Goal: Download file/media

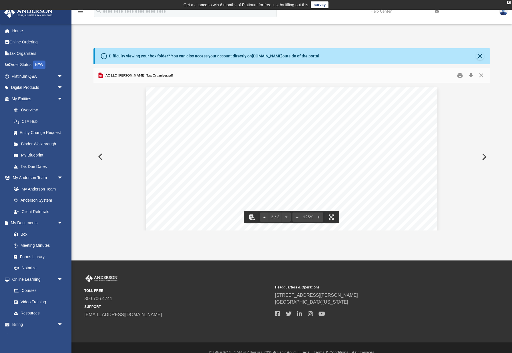
scroll to position [648, 0]
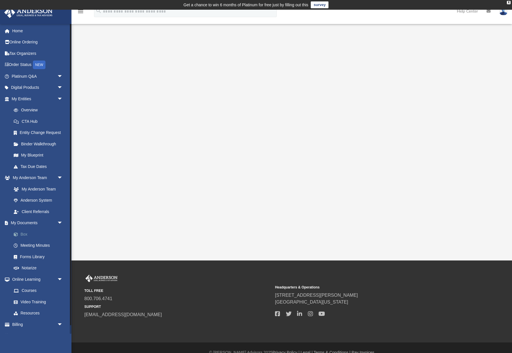
click at [42, 234] on link "Box" at bounding box center [39, 234] width 63 height 11
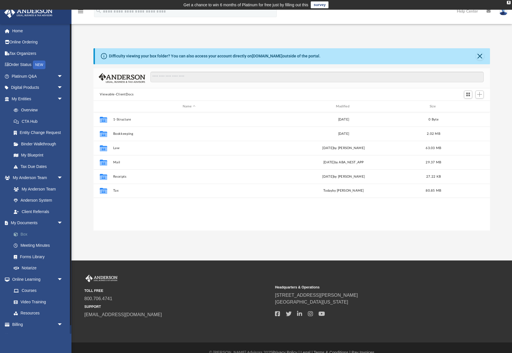
scroll to position [130, 396]
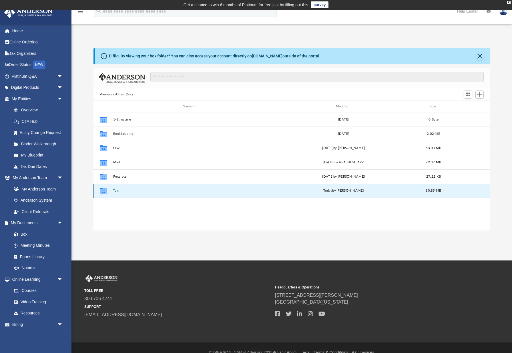
click at [117, 191] on button "Tax" at bounding box center [189, 191] width 152 height 4
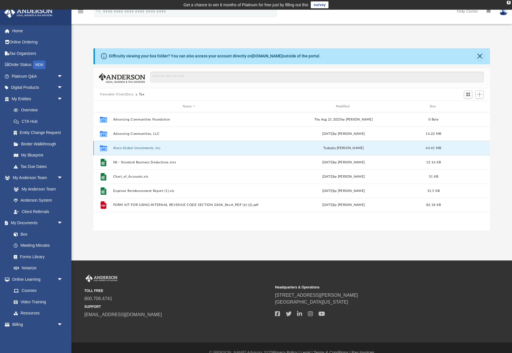
click at [138, 148] on button "Alaco Global Investments, Inc." at bounding box center [189, 148] width 152 height 4
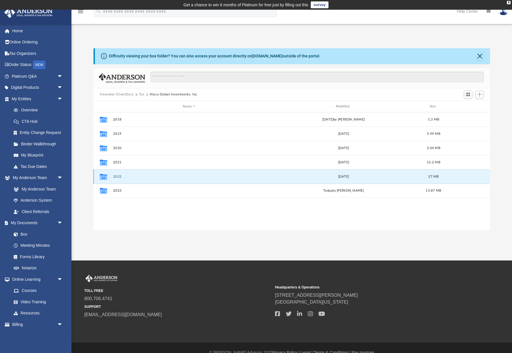
click at [116, 177] on button "2022" at bounding box center [189, 177] width 152 height 4
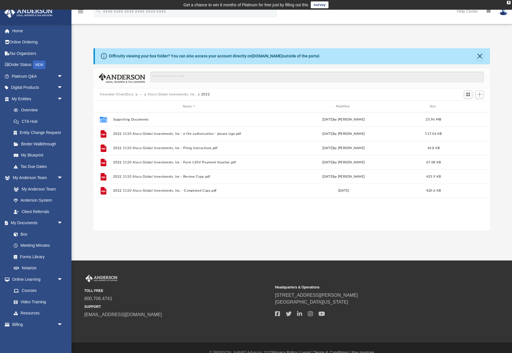
click at [166, 93] on button "Alaco Global Investments, Inc." at bounding box center [172, 94] width 48 height 5
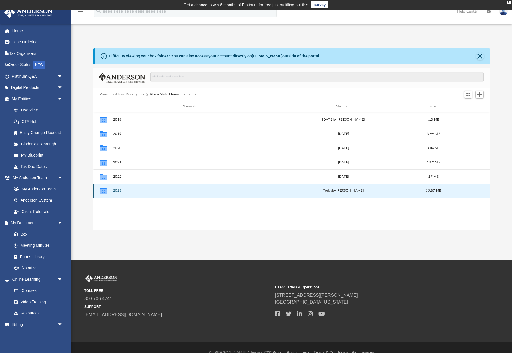
click at [120, 192] on button "2023" at bounding box center [189, 191] width 152 height 4
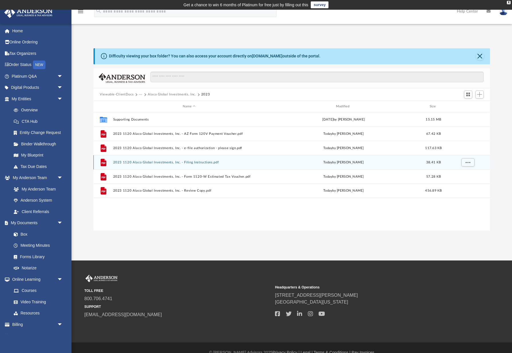
click at [147, 162] on button "2023 1120 Alaco Global Investments, Inc. - Filing Instructions.pdf" at bounding box center [189, 163] width 152 height 4
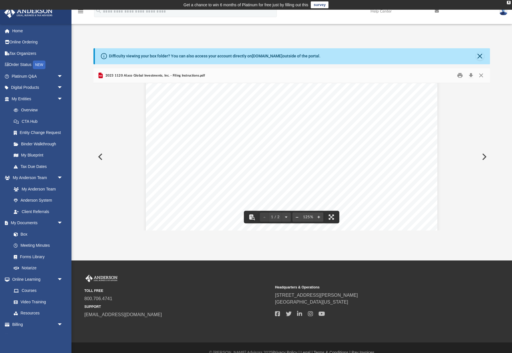
scroll to position [101, 0]
click at [482, 77] on button "Close" at bounding box center [481, 75] width 10 height 9
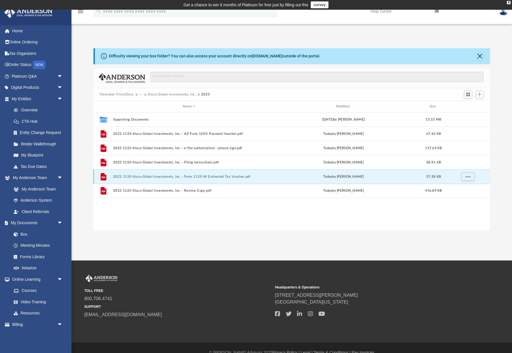
click at [195, 177] on button "2023 1120 Alaco Global Investments, Inc. - Form 1120-W Estimated Tax Voucher.pdf" at bounding box center [189, 177] width 152 height 4
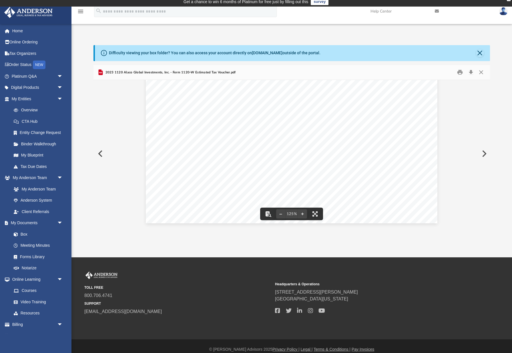
scroll to position [0, 0]
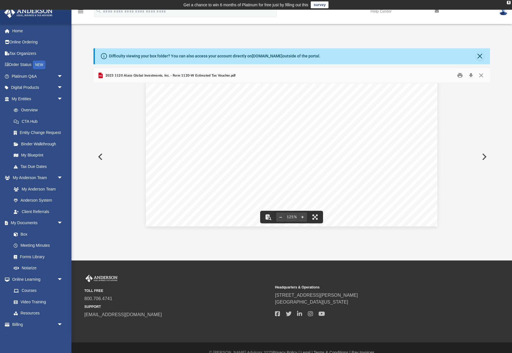
click at [99, 157] on button "Preview" at bounding box center [99, 157] width 13 height 16
click at [101, 156] on button "Preview" at bounding box center [99, 157] width 13 height 16
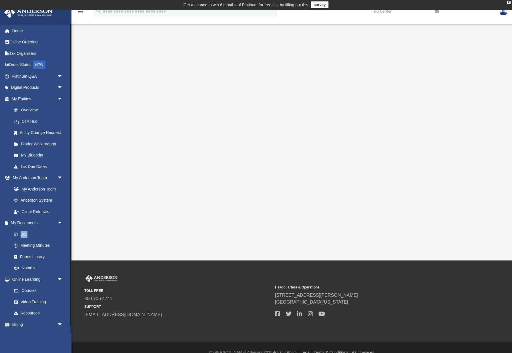
click at [29, 232] on link "Box" at bounding box center [39, 234] width 63 height 11
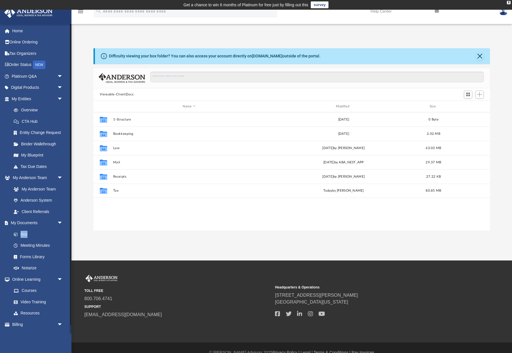
scroll to position [130, 396]
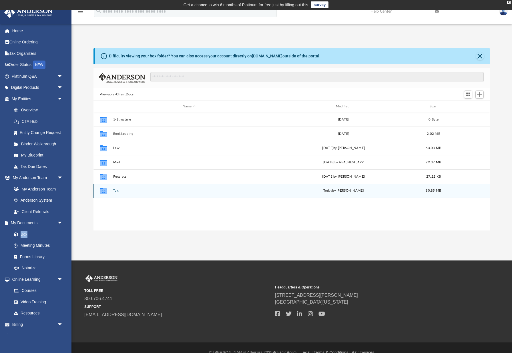
click at [117, 191] on button "Tax" at bounding box center [189, 191] width 152 height 4
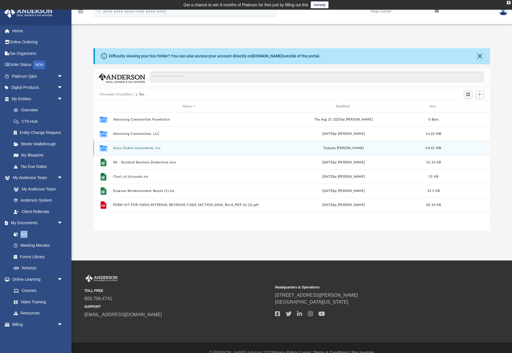
click at [141, 149] on button "Alaco Global Investments, Inc." at bounding box center [189, 148] width 152 height 4
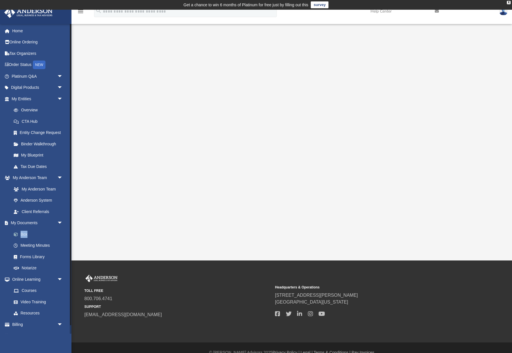
click at [23, 232] on link "Box" at bounding box center [39, 234] width 63 height 11
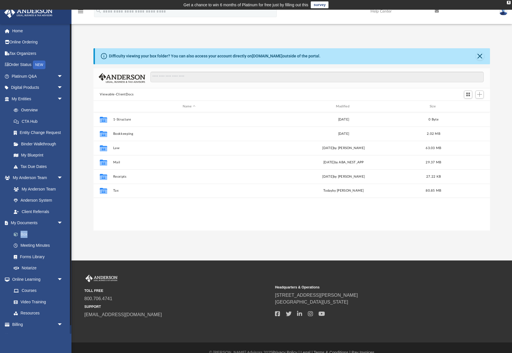
scroll to position [130, 396]
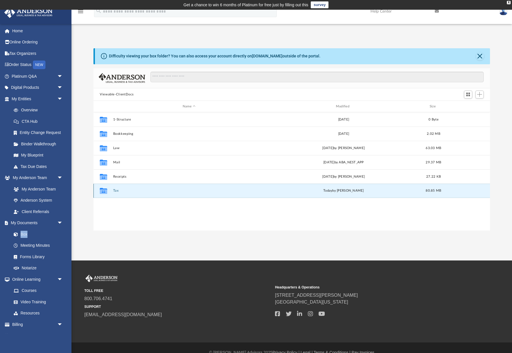
click at [114, 191] on button "Tax" at bounding box center [189, 191] width 152 height 4
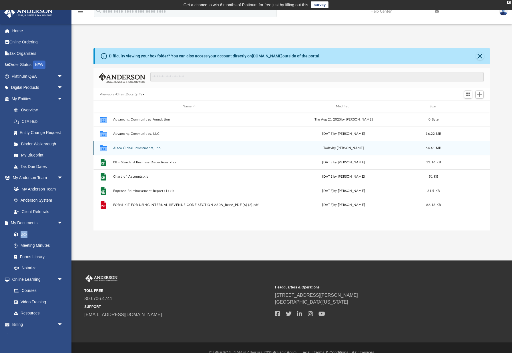
click at [142, 148] on button "Alaco Global Investments, Inc." at bounding box center [189, 148] width 152 height 4
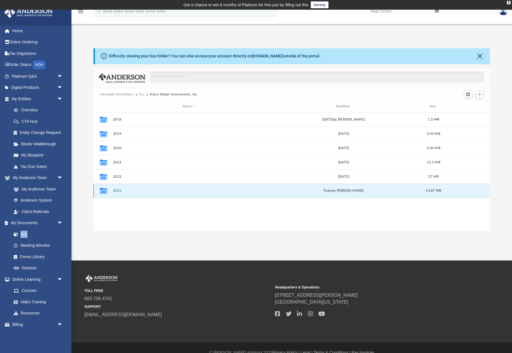
click at [119, 190] on button "2023" at bounding box center [189, 191] width 152 height 4
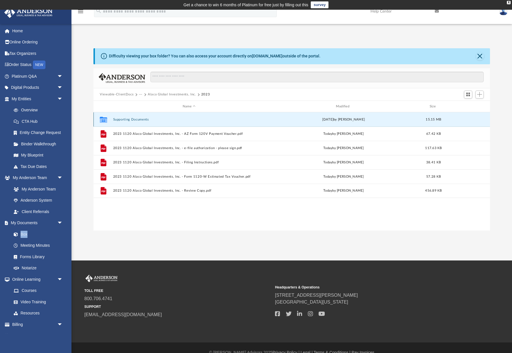
click at [135, 119] on button "Supporting Documents" at bounding box center [189, 120] width 152 height 4
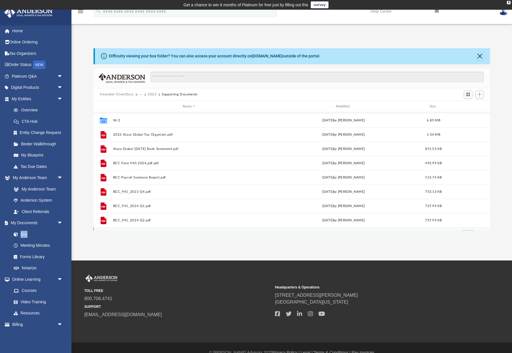
scroll to position [0, 0]
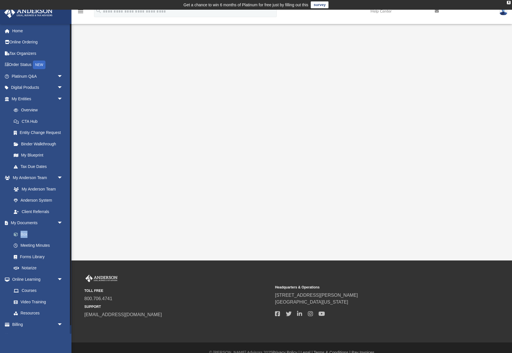
click at [22, 232] on link "Box" at bounding box center [39, 234] width 63 height 11
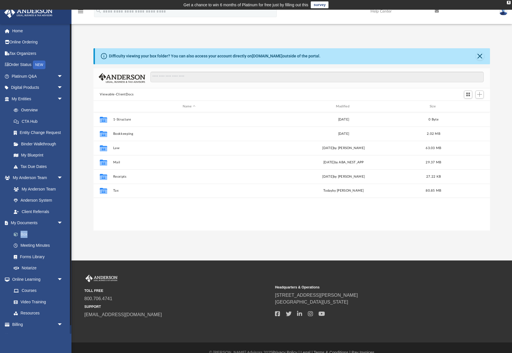
scroll to position [130, 396]
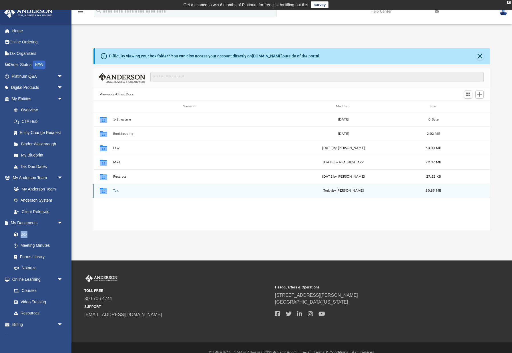
click at [115, 191] on button "Tax" at bounding box center [189, 191] width 152 height 4
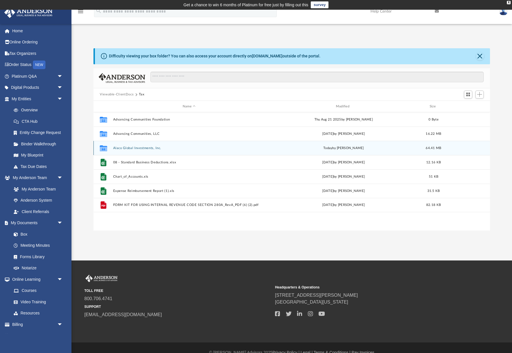
click at [134, 145] on div "Collaborated Folder Alaco Global Investments, Inc. today by Alex Price 64.41 MB" at bounding box center [291, 148] width 396 height 14
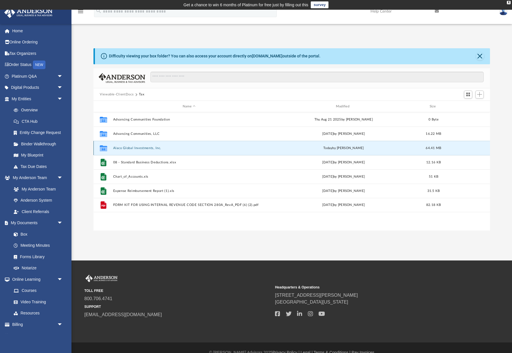
click at [135, 147] on button "Alaco Global Investments, Inc." at bounding box center [189, 148] width 152 height 4
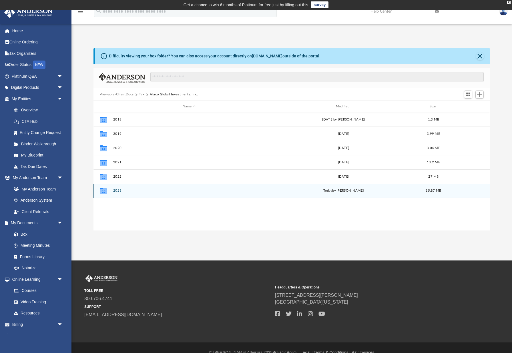
click at [118, 189] on button "2023" at bounding box center [189, 191] width 152 height 4
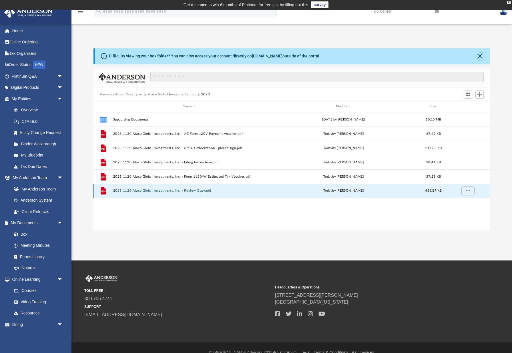
click at [146, 190] on button "2023 1120 Alaco Global Investments, Inc. - Review Copy.pdf" at bounding box center [189, 191] width 152 height 4
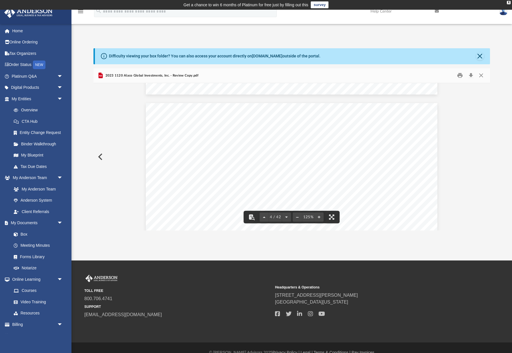
scroll to position [1116, 0]
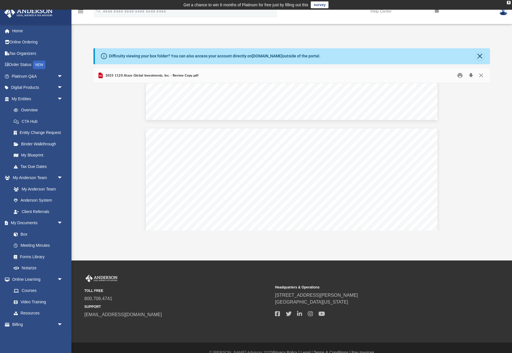
click at [472, 75] on button "Download" at bounding box center [470, 75] width 10 height 9
click at [130, 76] on span "2023 1120 Alaco Global Investments, Inc. - Review Copy.pdf" at bounding box center [151, 75] width 94 height 5
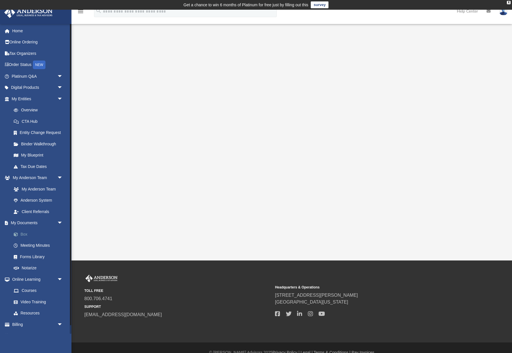
click at [39, 233] on link "Box" at bounding box center [39, 234] width 63 height 11
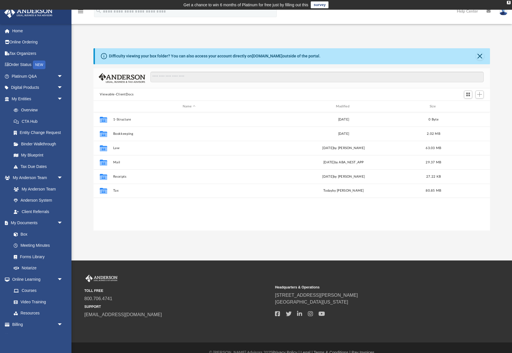
scroll to position [130, 396]
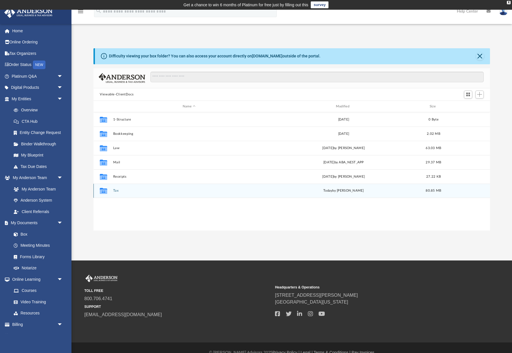
click at [117, 193] on div "Collaborated Folder Tax [DATE] by [PERSON_NAME] 80.85 MB" at bounding box center [291, 191] width 396 height 14
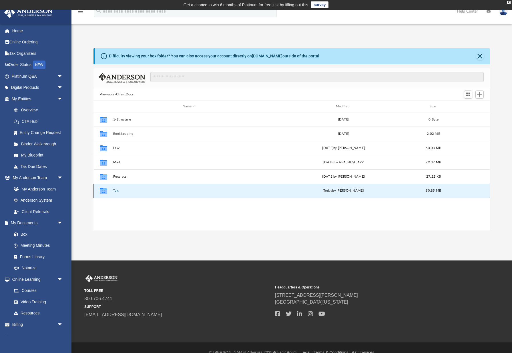
click at [115, 190] on button "Tax" at bounding box center [189, 191] width 152 height 4
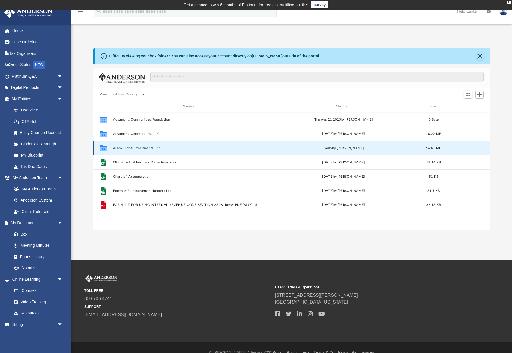
click at [135, 148] on button "Alaco Global Investments, Inc." at bounding box center [189, 148] width 152 height 4
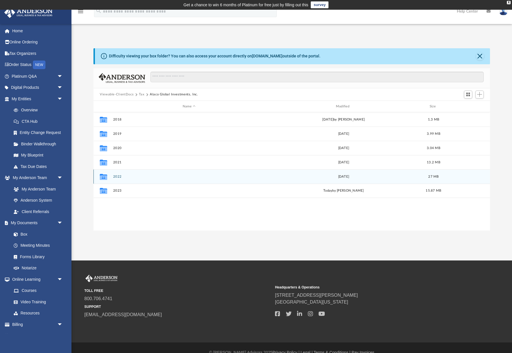
click at [119, 176] on button "2022" at bounding box center [189, 177] width 152 height 4
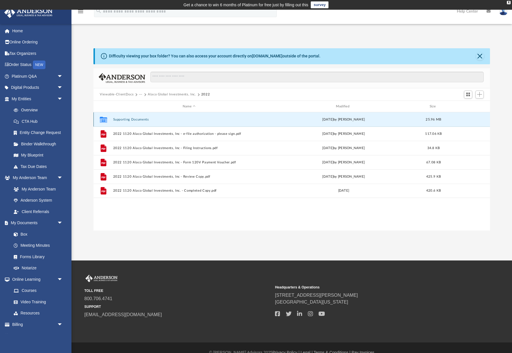
click at [128, 118] on button "Supporting Documents" at bounding box center [189, 120] width 152 height 4
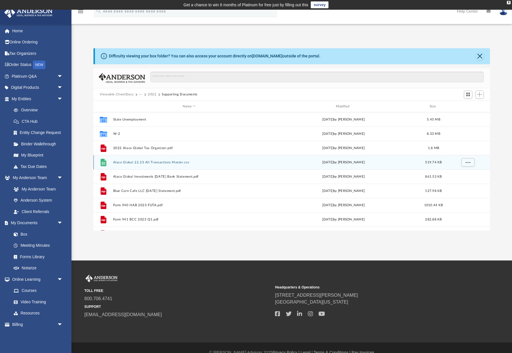
click at [142, 161] on button "Alaco Global 22.23 All Transactions Master.csv" at bounding box center [189, 163] width 152 height 4
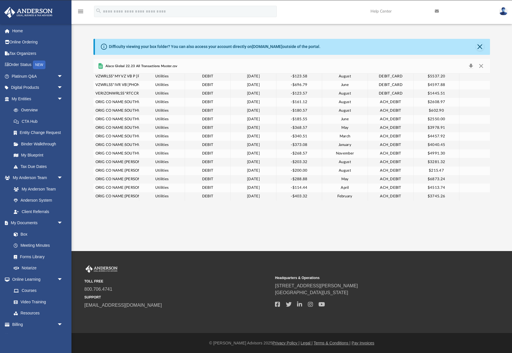
scroll to position [21453, 0]
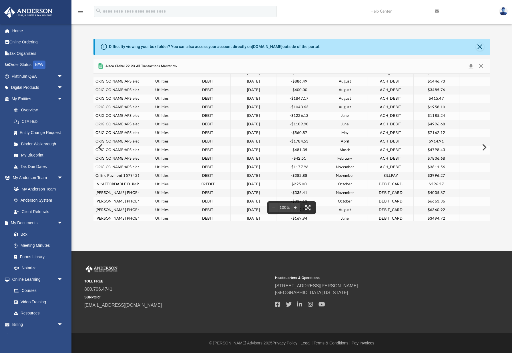
drag, startPoint x: 489, startPoint y: 99, endPoint x: 489, endPoint y: 206, distance: 107.4
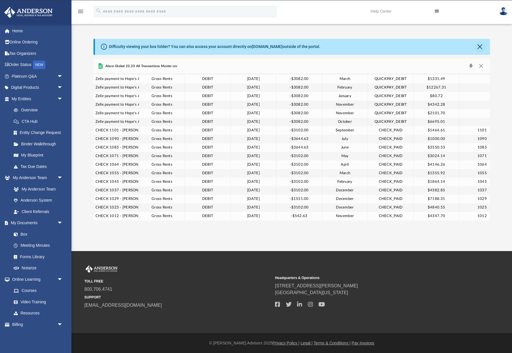
scroll to position [20863, 0]
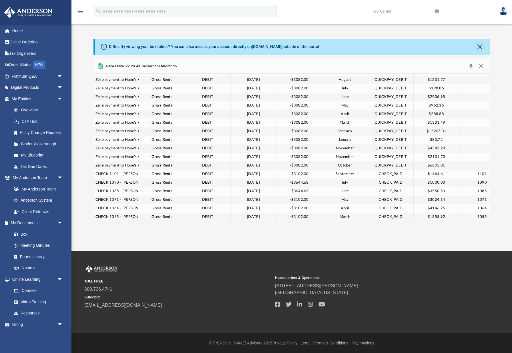
click at [302, 3] on div "menu search Site Menu add yolileon@gmail.com My Profile Reset Password Logout H…" at bounding box center [256, 12] width 512 height 24
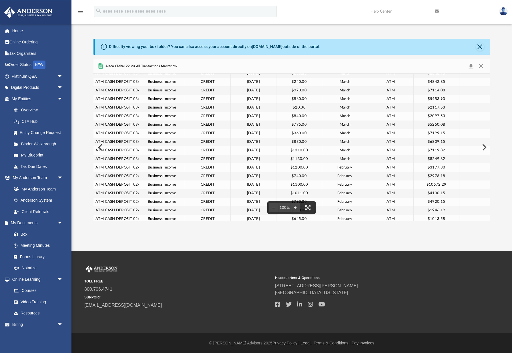
click at [127, 66] on span "Alaco Global 22.23 All Transactions Master.csv" at bounding box center [140, 66] width 73 height 5
